Goal: Book appointment/travel/reservation

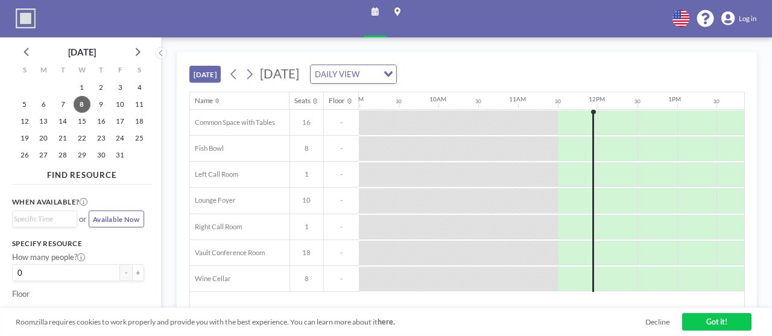
scroll to position [0, 730]
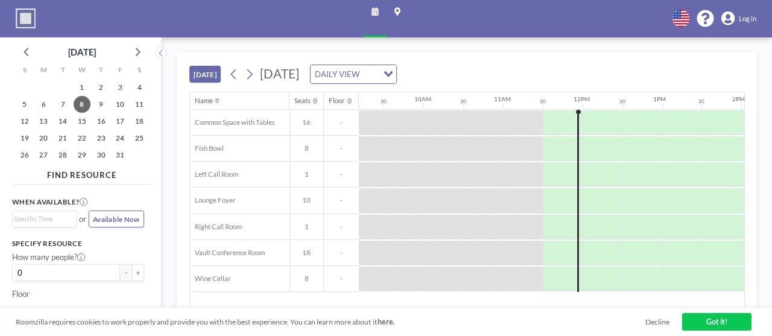
click at [189, 66] on button "[DATE]" at bounding box center [205, 74] width 32 height 17
click at [583, 267] on div at bounding box center [603, 279] width 40 height 25
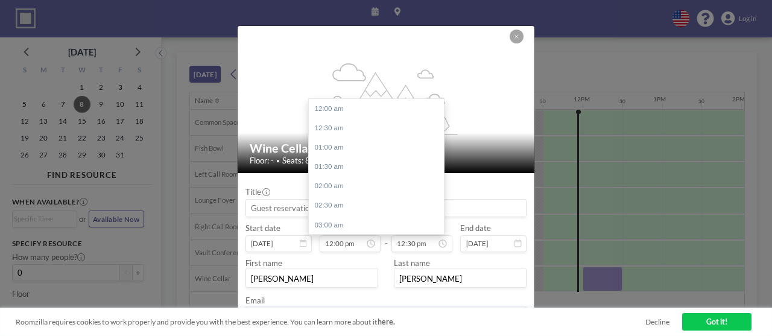
scroll to position [452, 0]
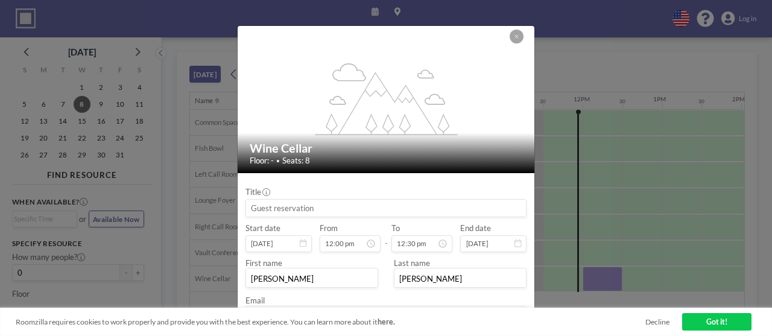
click at [405, 200] on input at bounding box center [386, 208] width 280 height 17
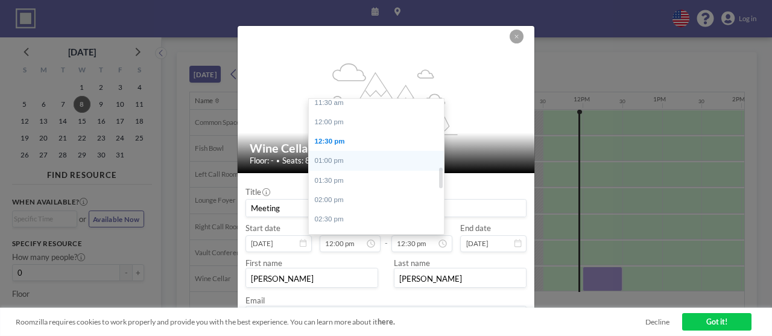
type input "Meeting"
click at [357, 151] on div "01:00 pm" at bounding box center [376, 160] width 135 height 19
type input "01:00 pm"
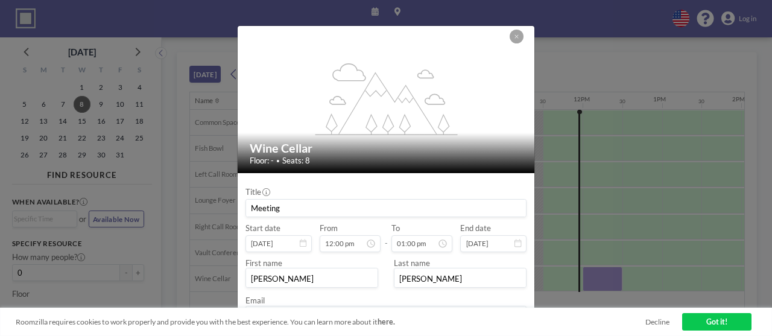
scroll to position [23, 0]
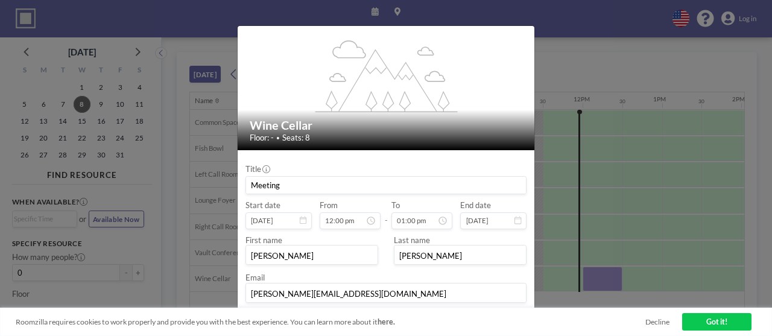
click at [484, 315] on button "BOOK NOW" at bounding box center [502, 323] width 50 height 17
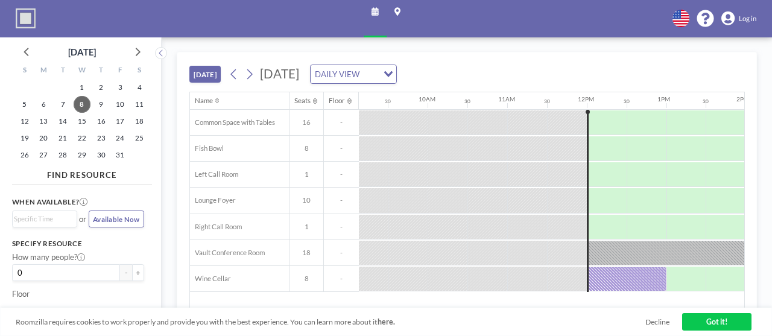
scroll to position [0, 730]
